Goal: Find specific page/section: Find specific page/section

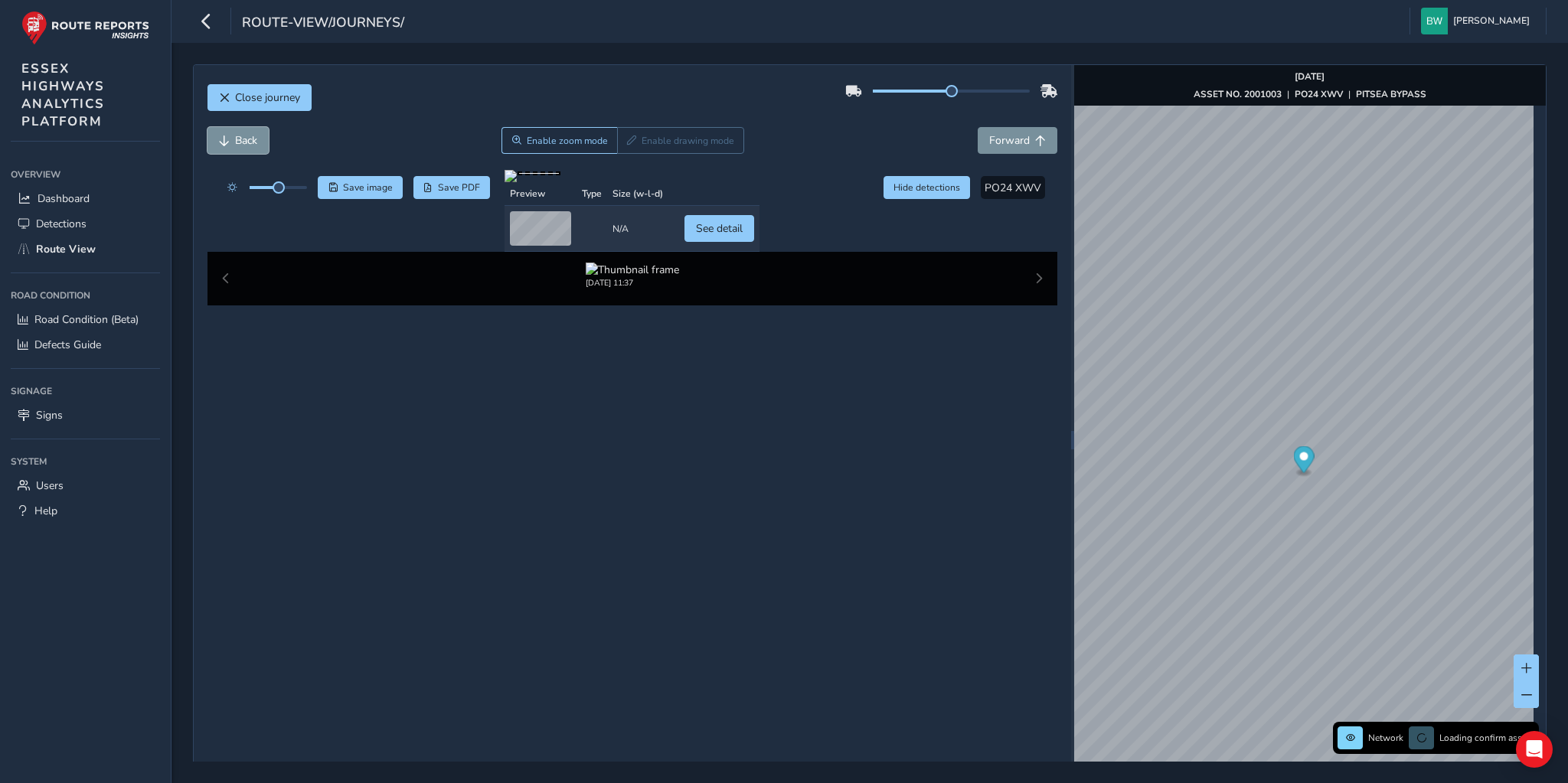
click at [246, 141] on span "Back" at bounding box center [245, 139] width 22 height 14
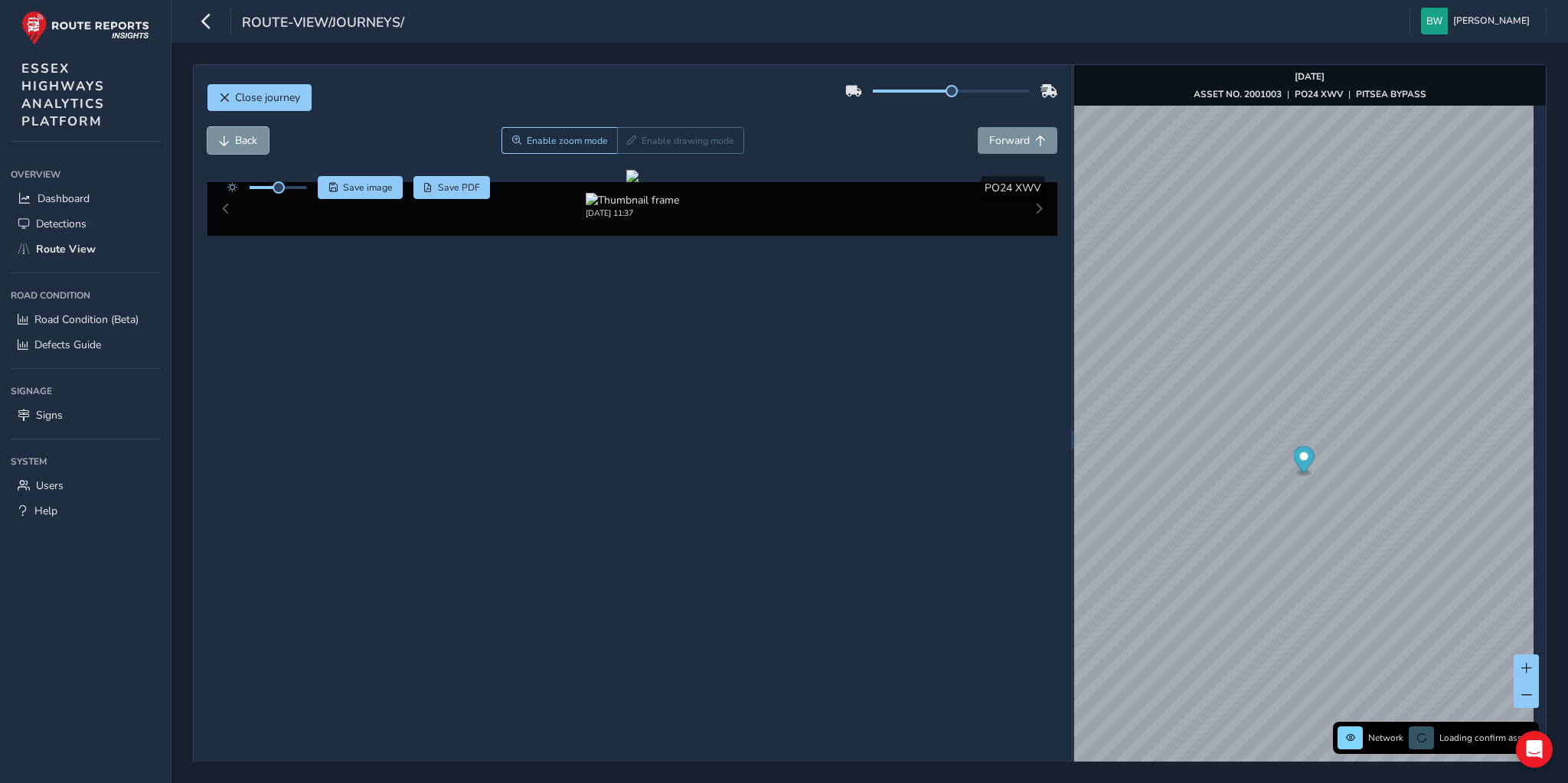
click at [246, 141] on span "Back" at bounding box center [245, 139] width 22 height 14
click at [995, 132] on button "Forward" at bounding box center [1017, 140] width 80 height 27
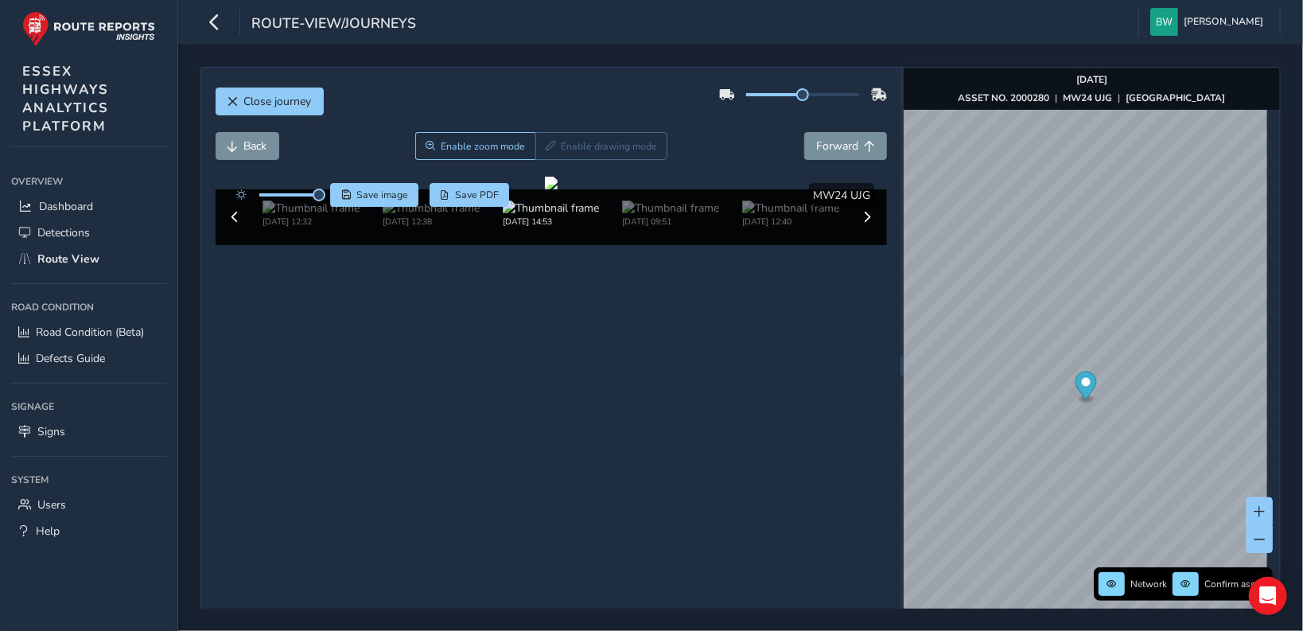
scroll to position [56, 0]
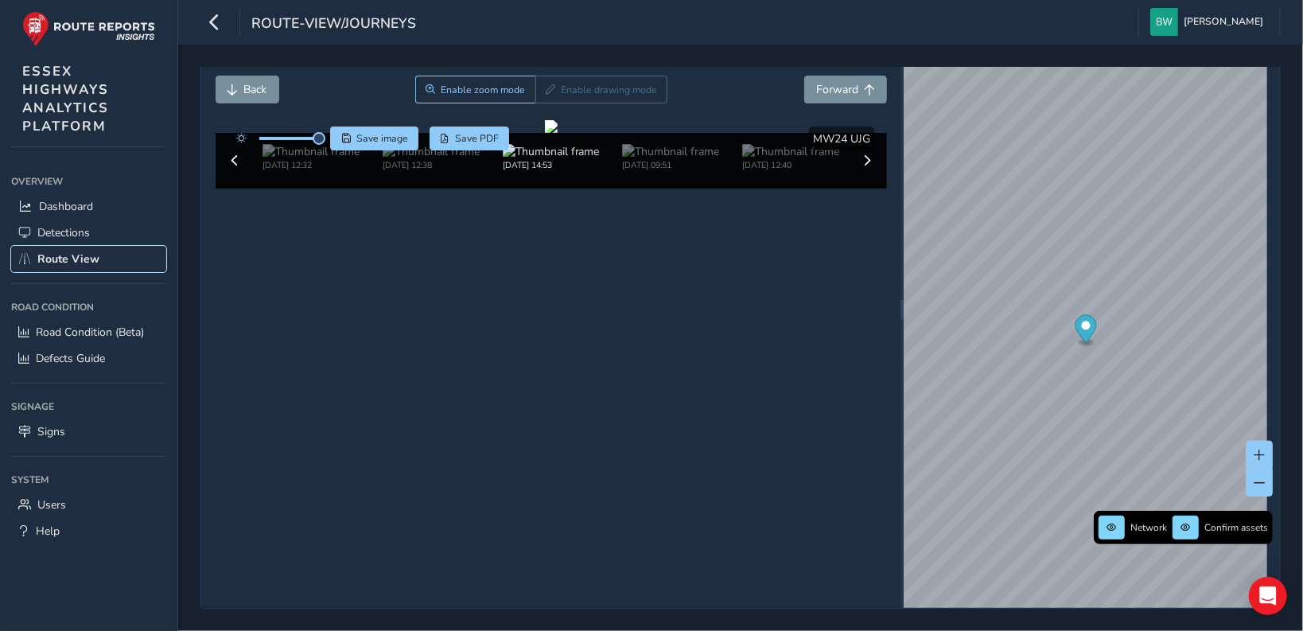
drag, startPoint x: 107, startPoint y: 258, endPoint x: 1303, endPoint y: 225, distance: 1195.6
click at [107, 259] on link "Route View" at bounding box center [88, 259] width 155 height 26
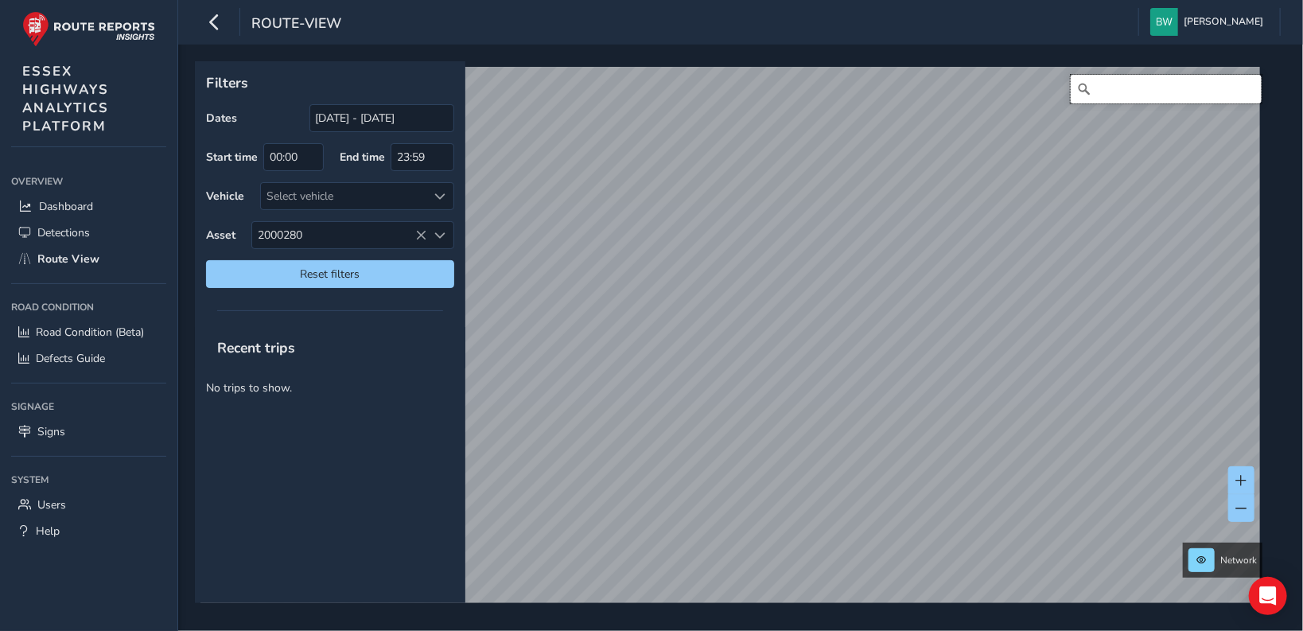
click at [814, 84] on input "Search" at bounding box center [1166, 89] width 191 height 29
type input "wistaria close, pilgrims hatch"
click at [298, 268] on span "Reset filters" at bounding box center [330, 274] width 224 height 15
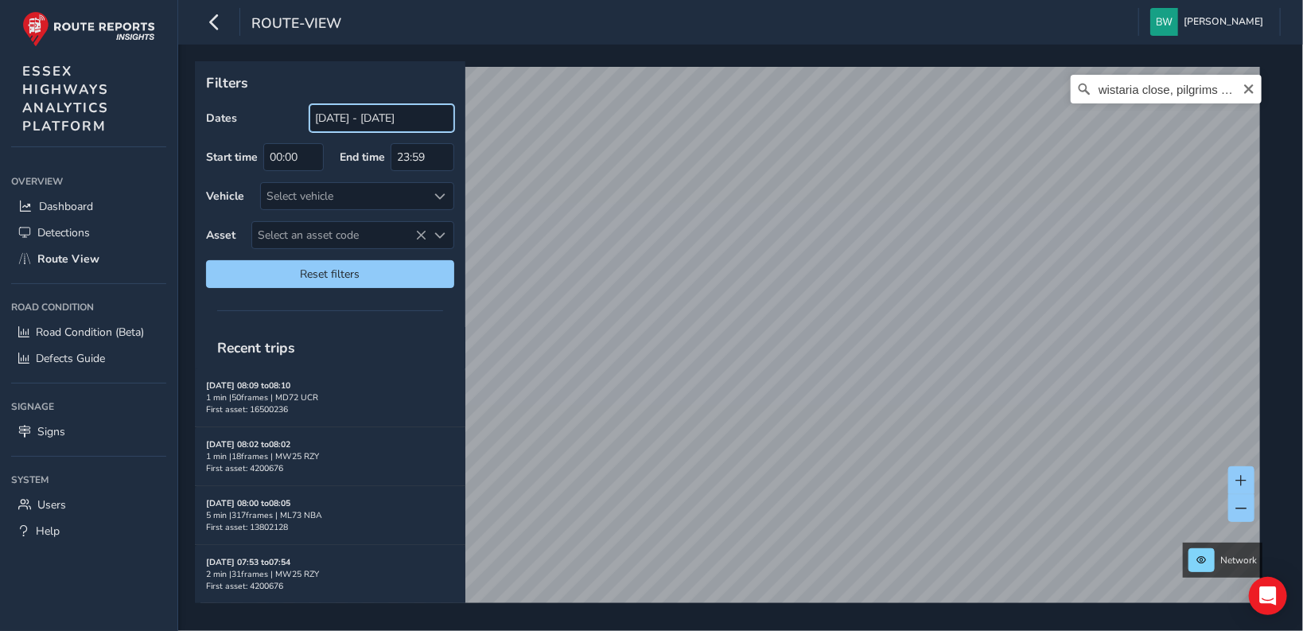
click at [359, 124] on input "[DATE] - [DATE]" at bounding box center [382, 118] width 145 height 28
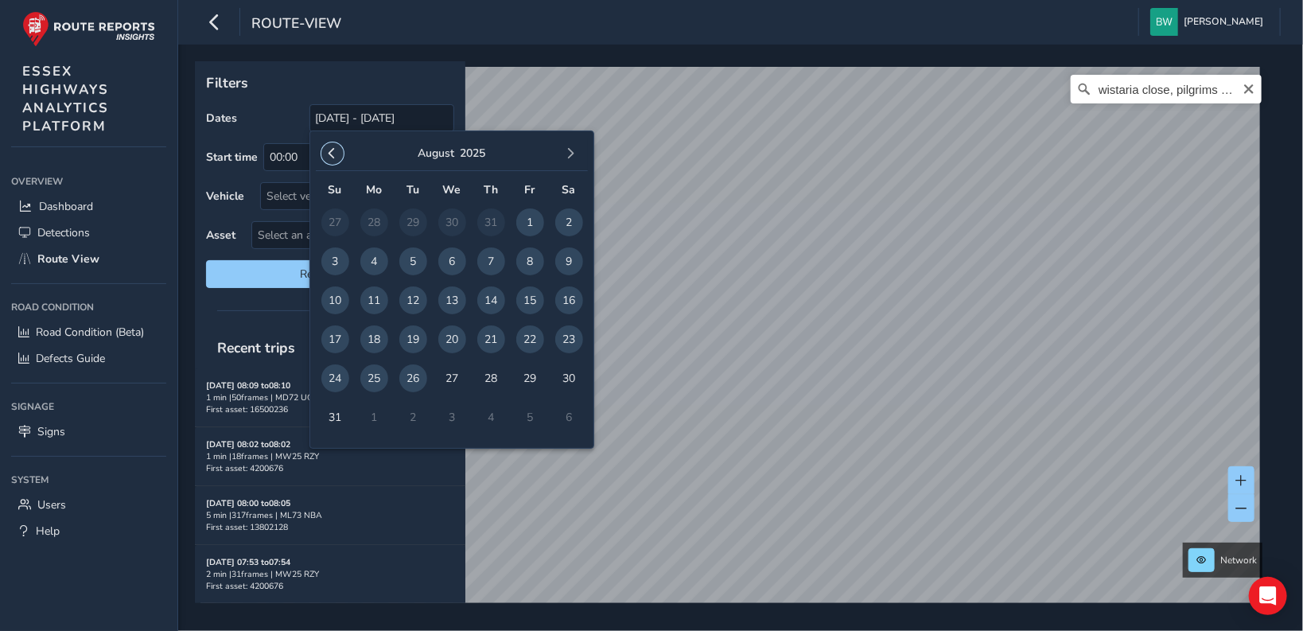
click at [331, 151] on span "button" at bounding box center [332, 153] width 11 height 11
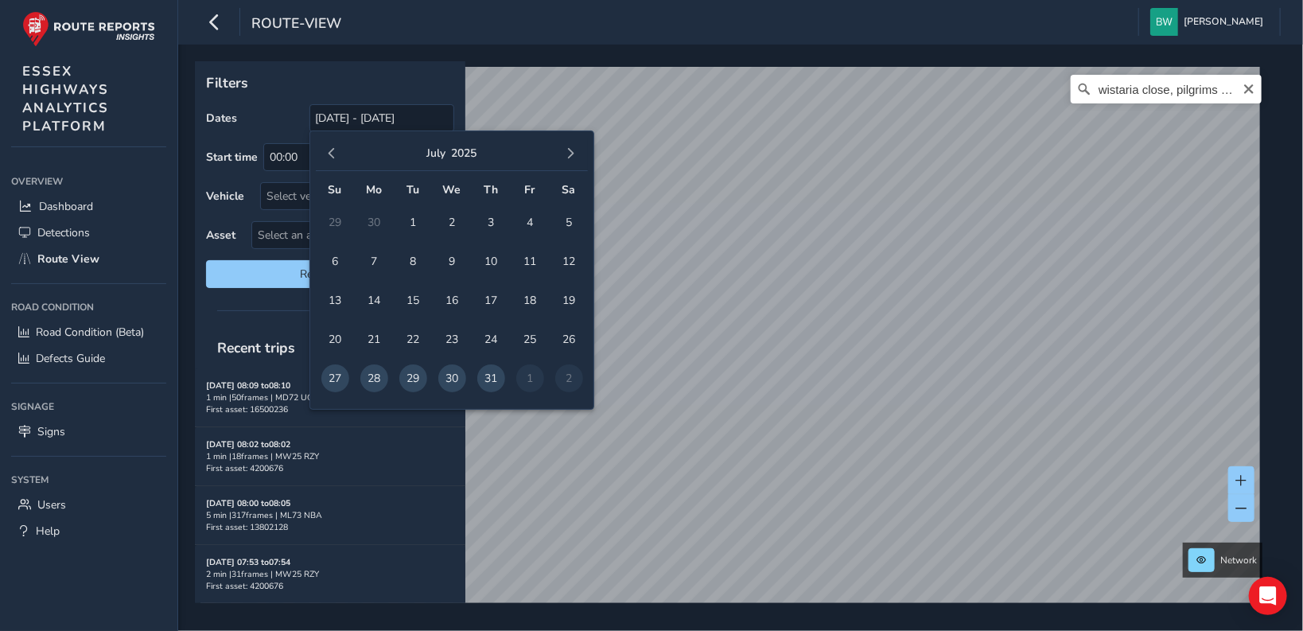
click at [332, 151] on span "button" at bounding box center [332, 153] width 11 height 11
click at [490, 216] on span "1" at bounding box center [491, 222] width 28 height 28
click at [571, 148] on span "button" at bounding box center [571, 153] width 11 height 11
click at [571, 149] on span "button" at bounding box center [571, 153] width 11 height 11
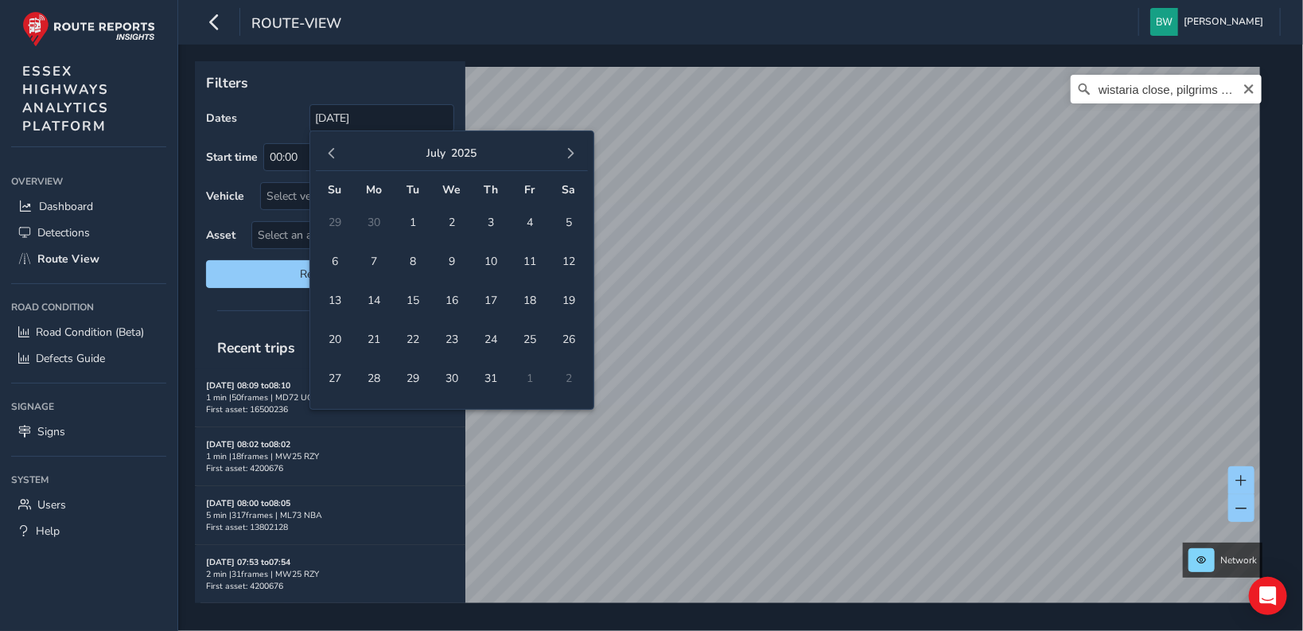
click at [571, 149] on span "button" at bounding box center [571, 153] width 11 height 11
click at [414, 355] on span "26" at bounding box center [413, 378] width 28 height 28
type input "[DATE] - [DATE]"
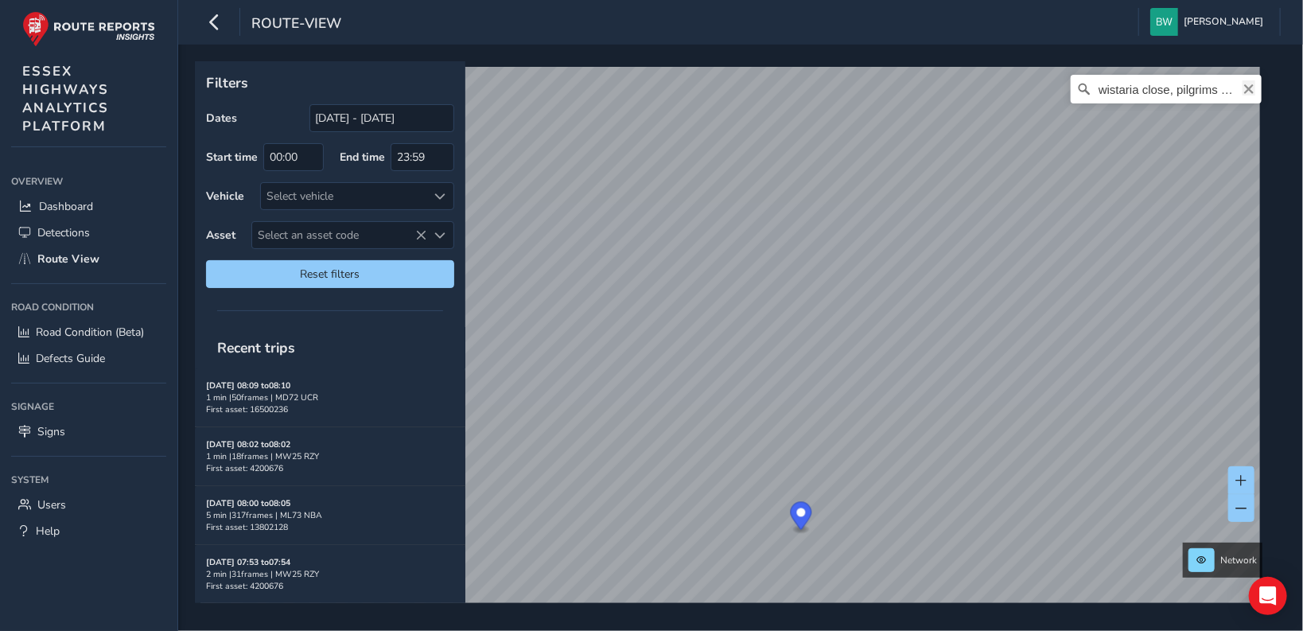
click at [814, 87] on icon "Clear" at bounding box center [1250, 89] width 10 height 10
click at [814, 92] on input "Search" at bounding box center [1166, 89] width 191 height 29
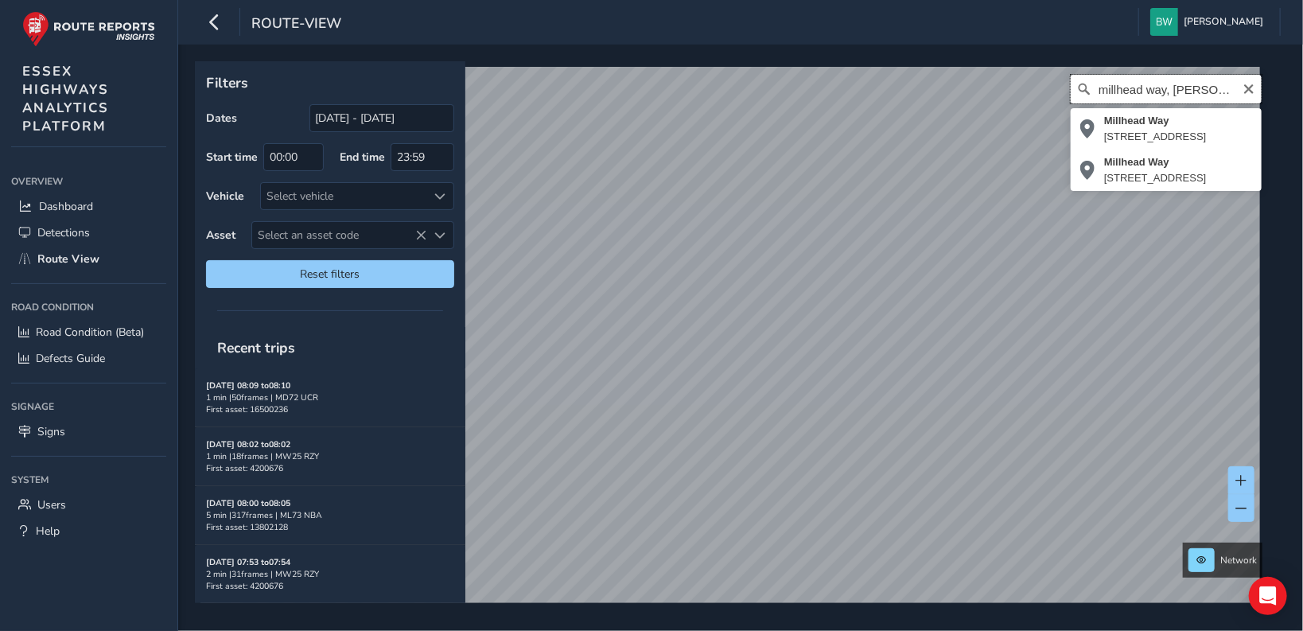
type input "millhead way, [PERSON_NAME]"
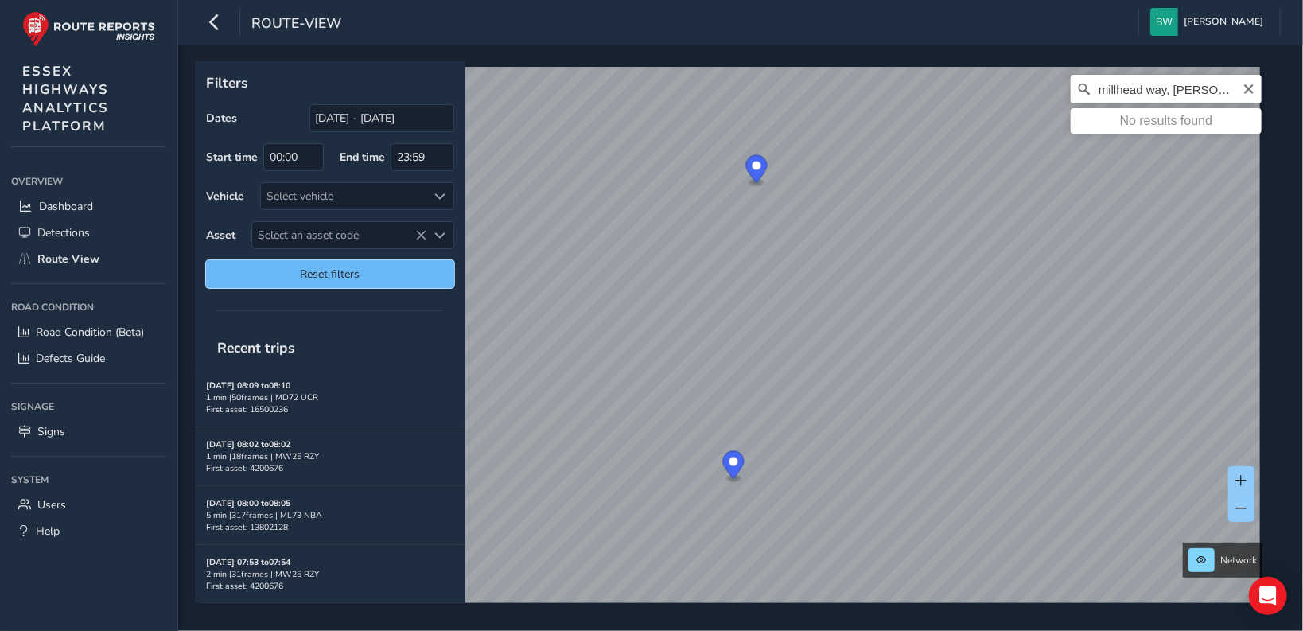
click at [343, 270] on span "Reset filters" at bounding box center [330, 274] width 224 height 15
click at [342, 267] on span "Reset filters" at bounding box center [330, 274] width 224 height 15
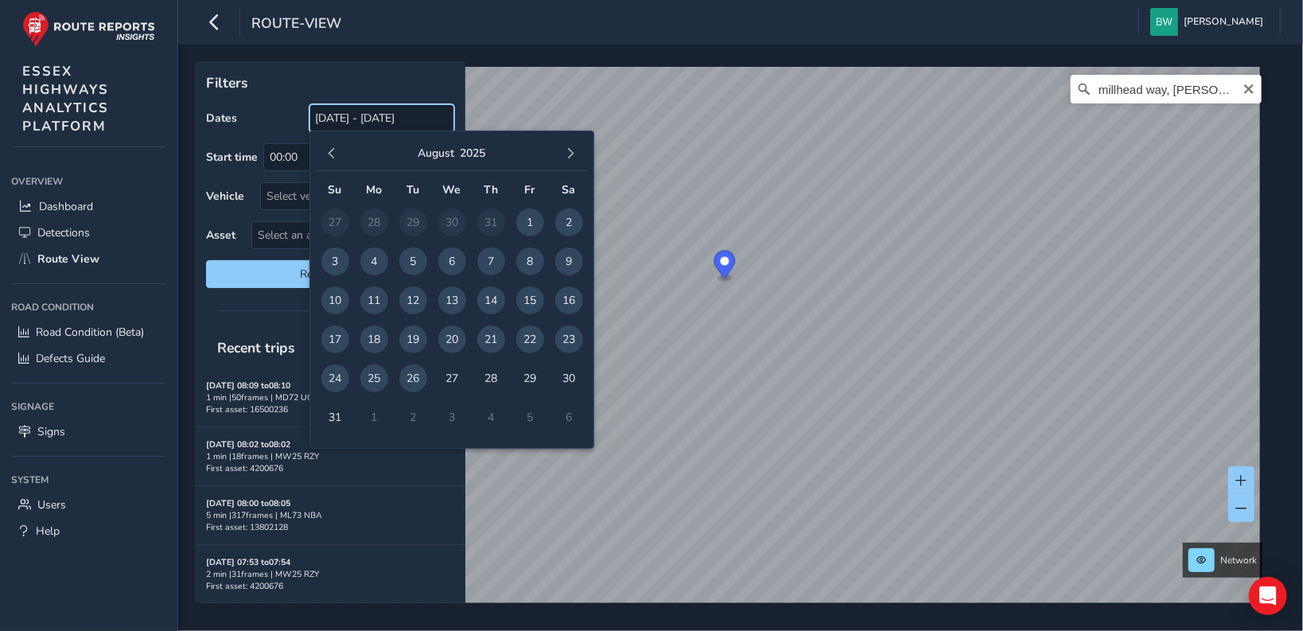
click at [355, 113] on input "[DATE] - [DATE]" at bounding box center [382, 118] width 145 height 28
click at [333, 150] on span "button" at bounding box center [332, 153] width 11 height 11
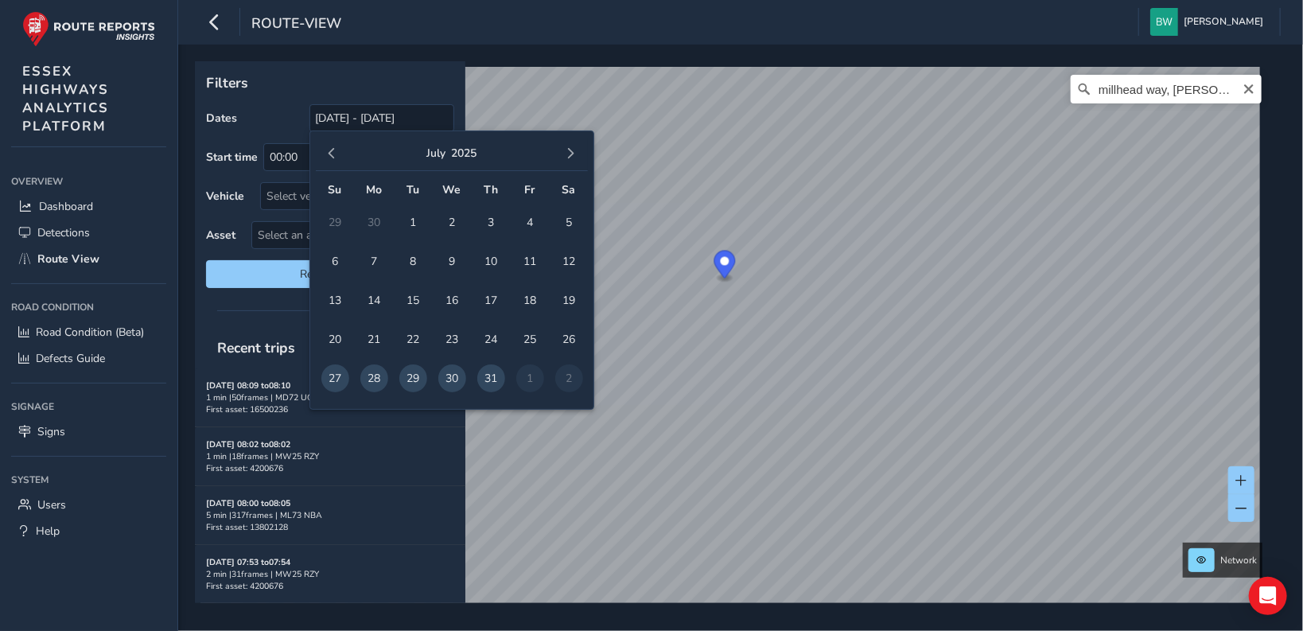
click at [333, 150] on span "button" at bounding box center [332, 153] width 11 height 11
click at [333, 151] on span "button" at bounding box center [332, 153] width 11 height 11
click at [333, 150] on span "button" at bounding box center [332, 153] width 11 height 11
click at [329, 150] on span "button" at bounding box center [332, 153] width 11 height 11
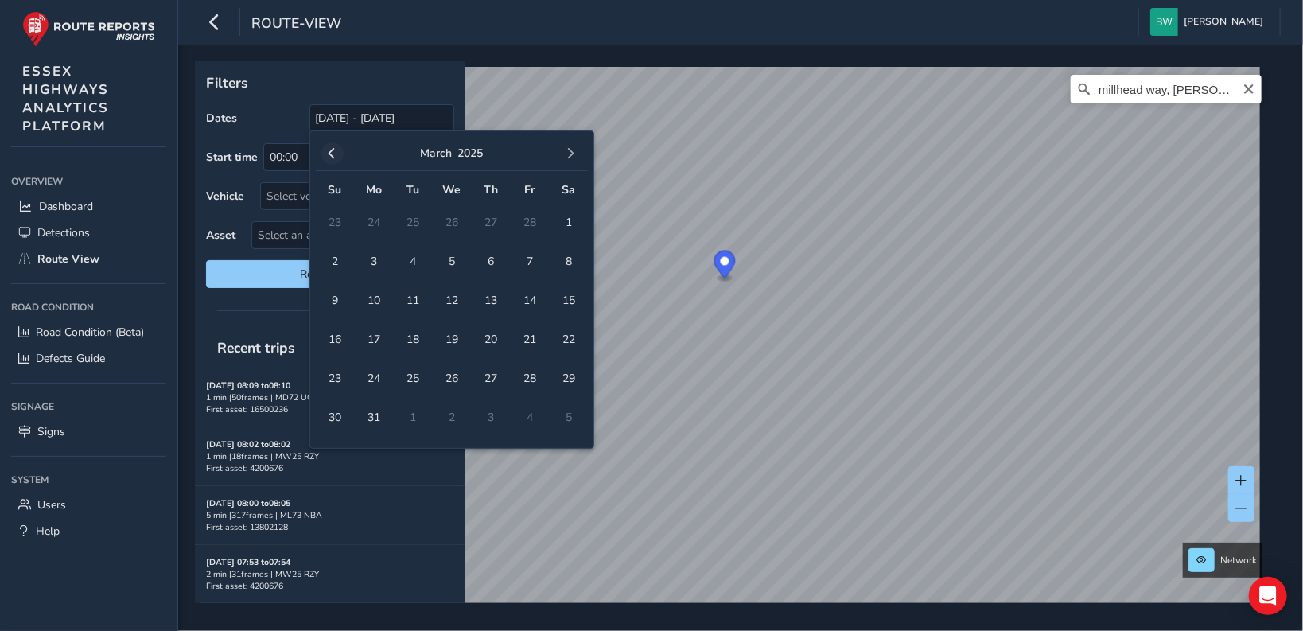
click at [328, 150] on span "button" at bounding box center [332, 153] width 11 height 11
click at [325, 149] on button "button" at bounding box center [332, 153] width 22 height 22
click at [455, 217] on span "1" at bounding box center [452, 222] width 28 height 28
click at [573, 158] on span "button" at bounding box center [571, 153] width 11 height 11
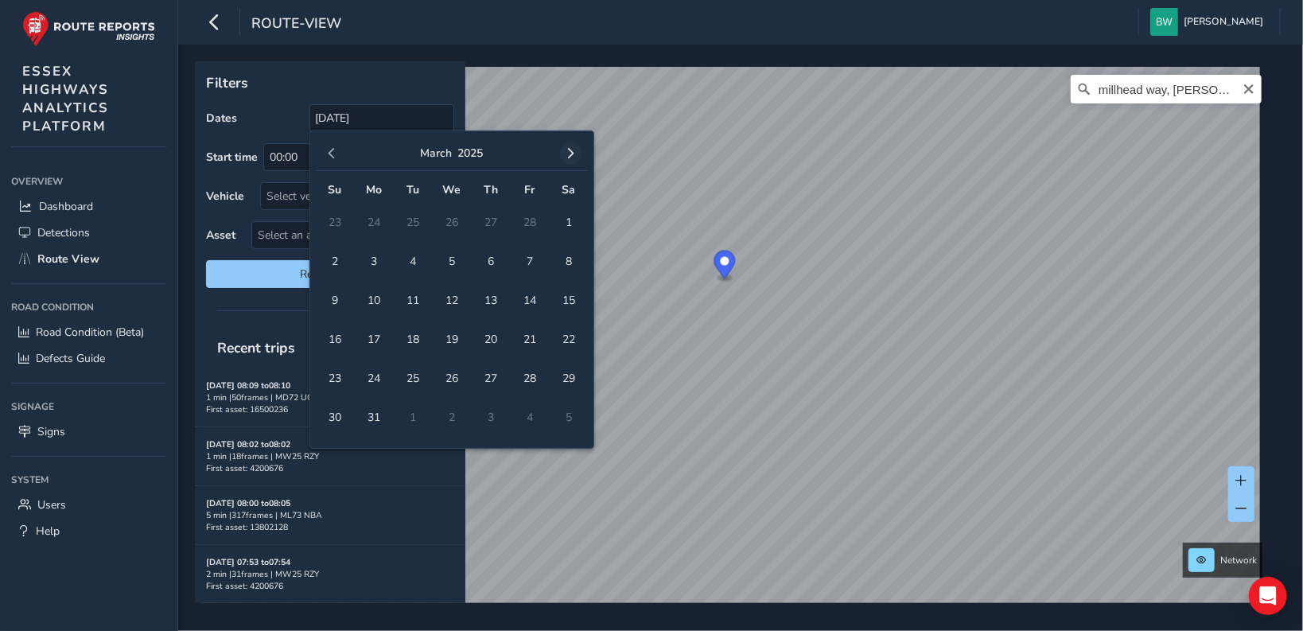
click at [573, 158] on button "button" at bounding box center [571, 153] width 22 height 22
click at [567, 158] on button "button" at bounding box center [571, 153] width 22 height 22
click at [565, 158] on button "button" at bounding box center [571, 153] width 22 height 22
click at [566, 158] on span "button" at bounding box center [571, 153] width 11 height 11
click at [419, 355] on span "26" at bounding box center [413, 378] width 28 height 28
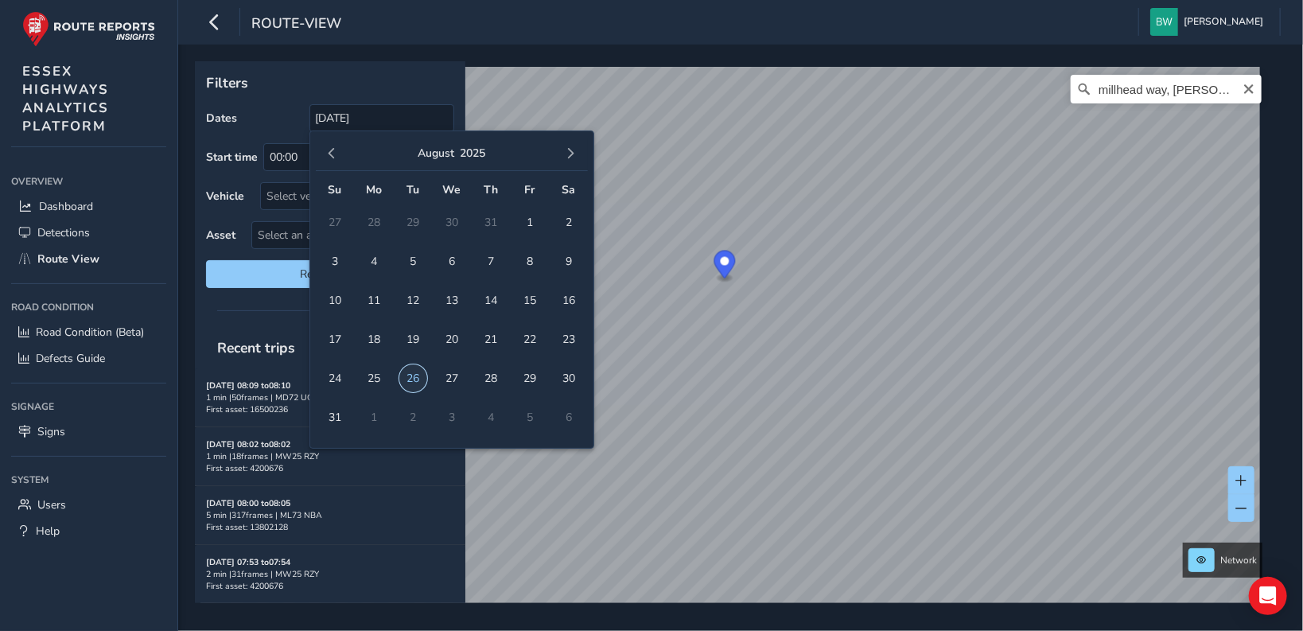
type input "[DATE] - [DATE]"
